Goal: Communication & Community: Answer question/provide support

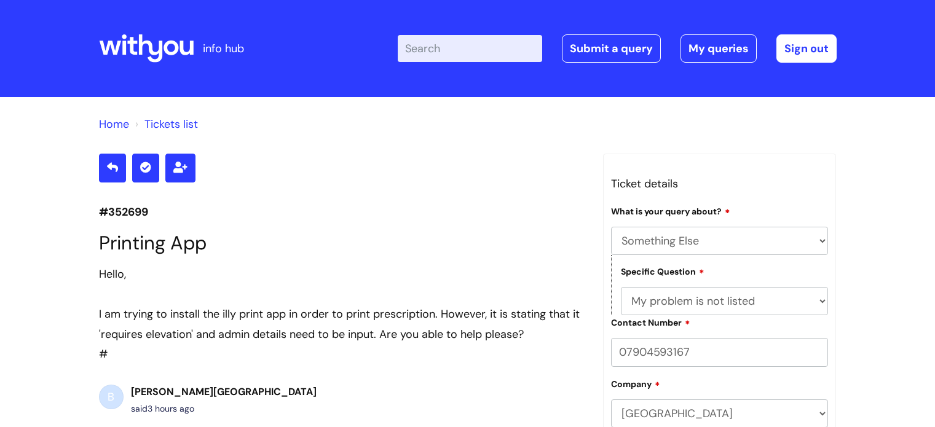
select select "Something Else"
select select "My problem is not listed"
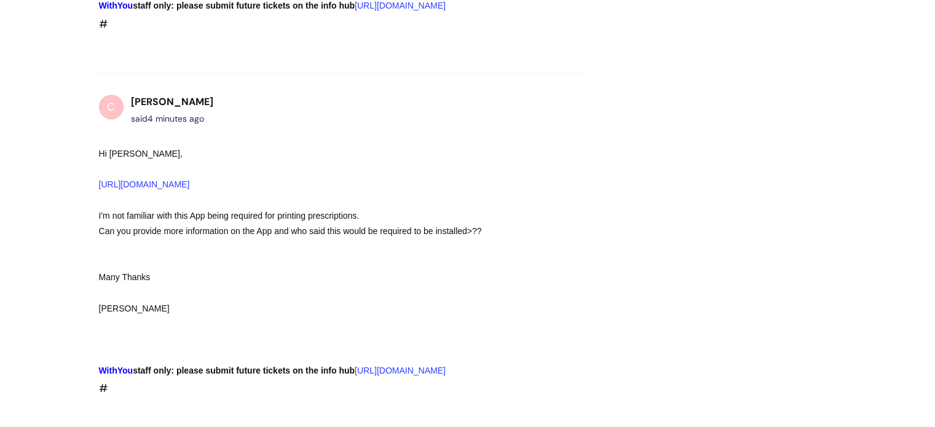
scroll to position [605, 0]
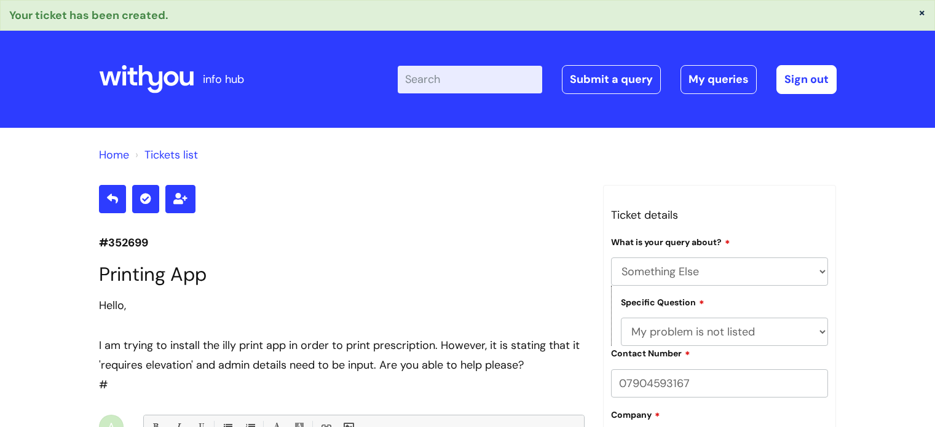
select select "Something Else"
select select "My problem is not listed"
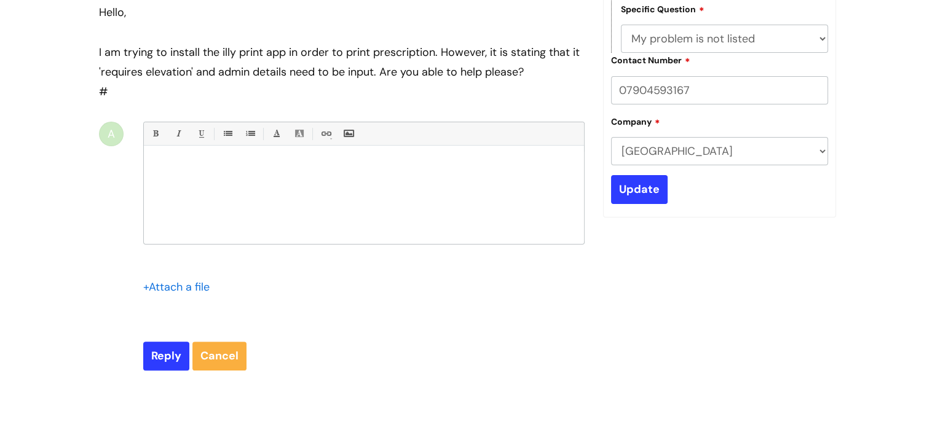
click at [168, 287] on input "file" at bounding box center [173, 285] width 61 height 15
click at [452, 240] on div at bounding box center [364, 198] width 440 height 92
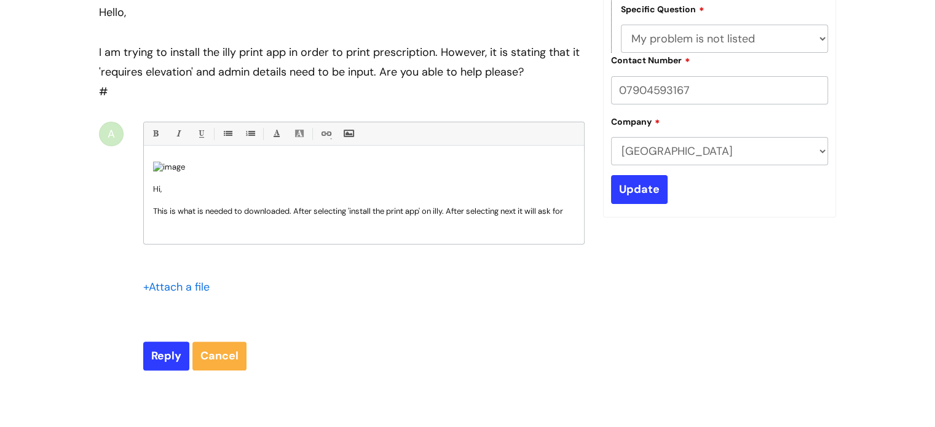
scroll to position [314, 0]
click at [159, 358] on input "Reply" at bounding box center [166, 356] width 46 height 28
type input "Please Wait..."
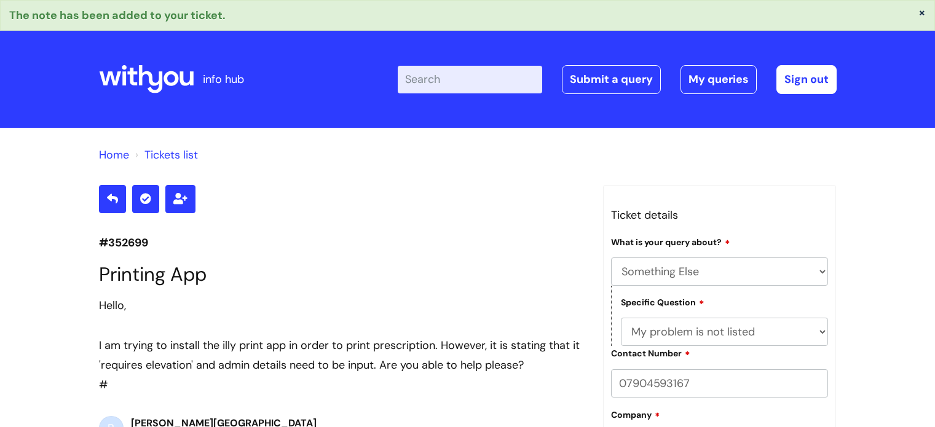
select select "Something Else"
select select "My problem is not listed"
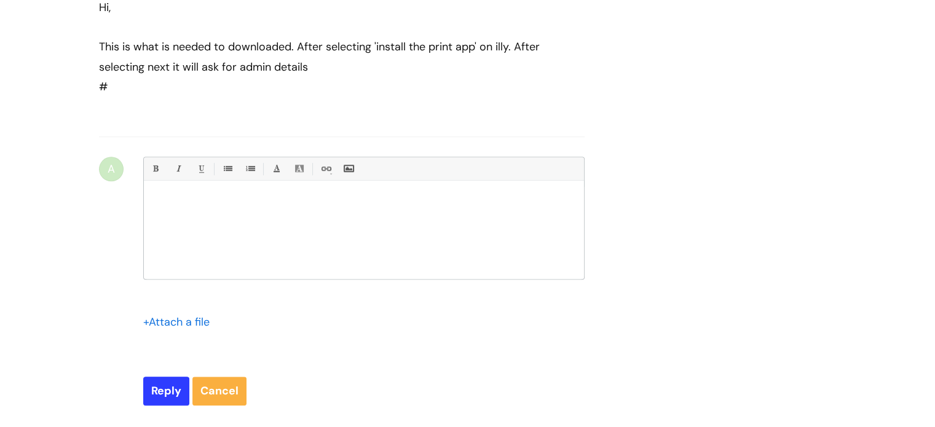
scroll to position [1192, 0]
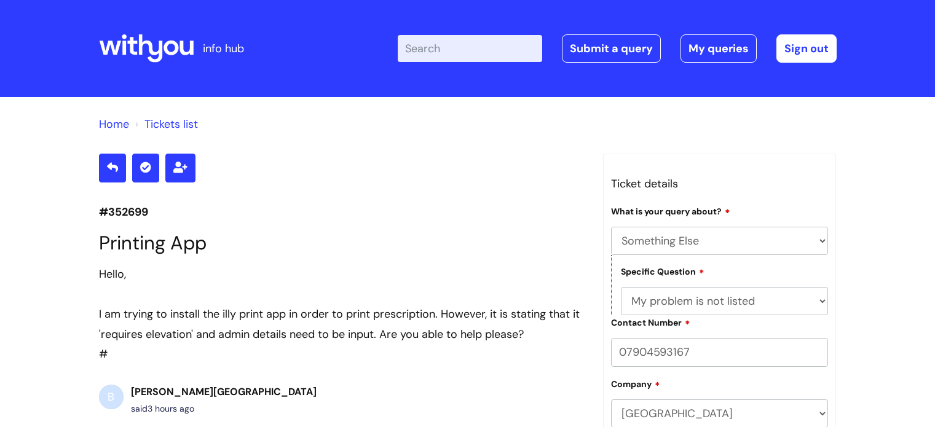
select select "Something Else"
select select "My problem is not listed"
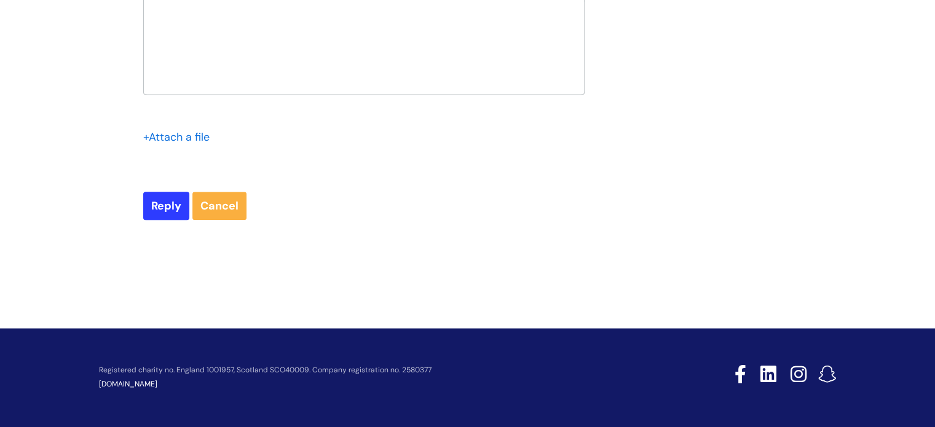
scroll to position [1505, 0]
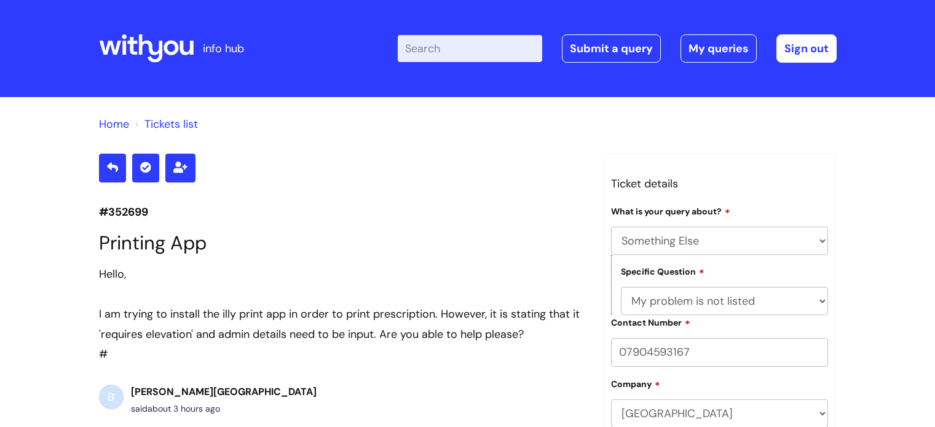
select select "Something Else"
select select "My problem is not listed"
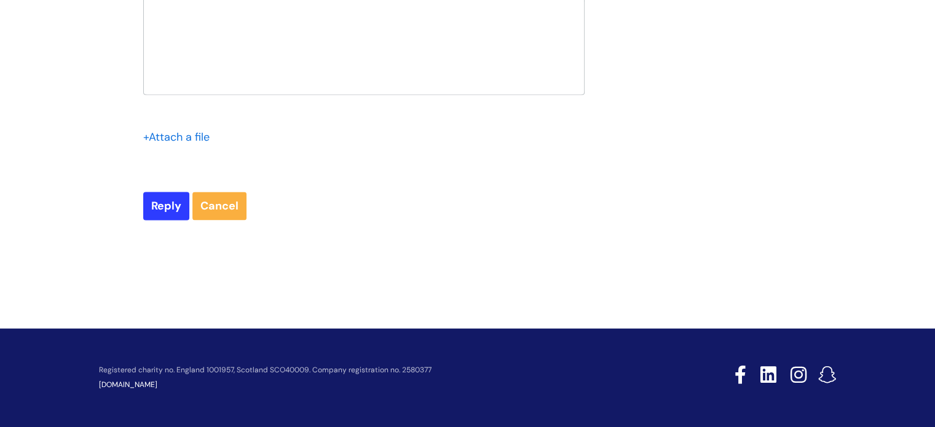
scroll to position [1882, 0]
click at [146, 220] on input "Reply" at bounding box center [166, 206] width 46 height 28
type input "Please Wait..."
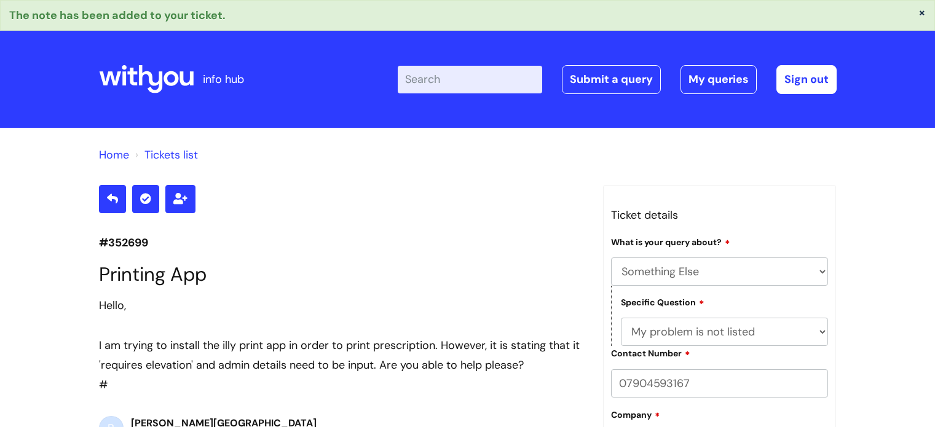
select select "Something Else"
select select "My problem is not listed"
